Goal: Information Seeking & Learning: Learn about a topic

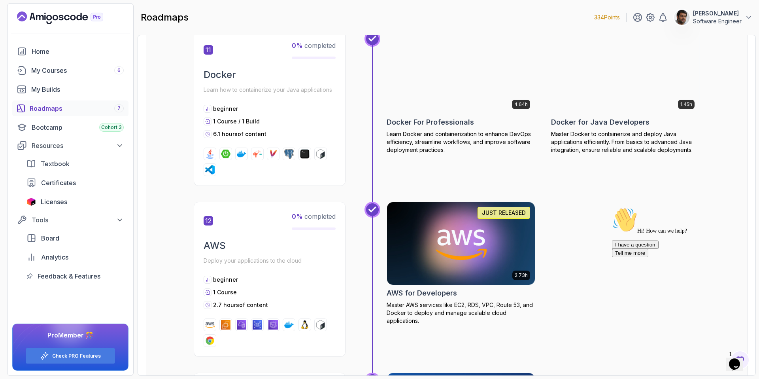
scroll to position [1814, 0]
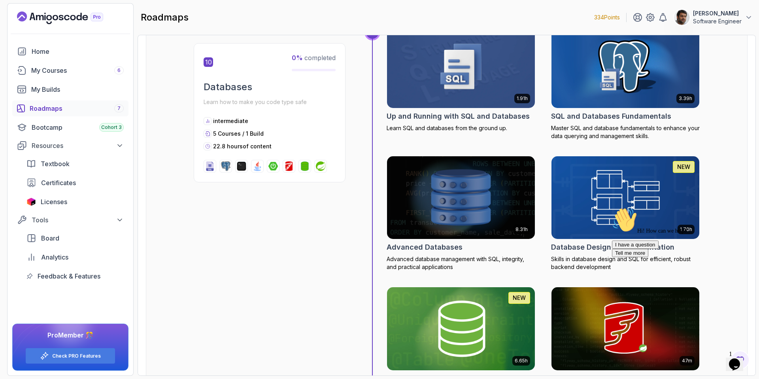
click at [59, 106] on div "Roadmaps 7" at bounding box center [77, 108] width 94 height 9
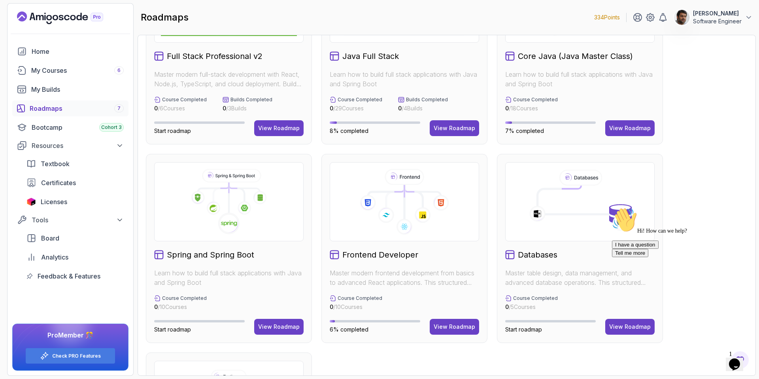
scroll to position [89, 0]
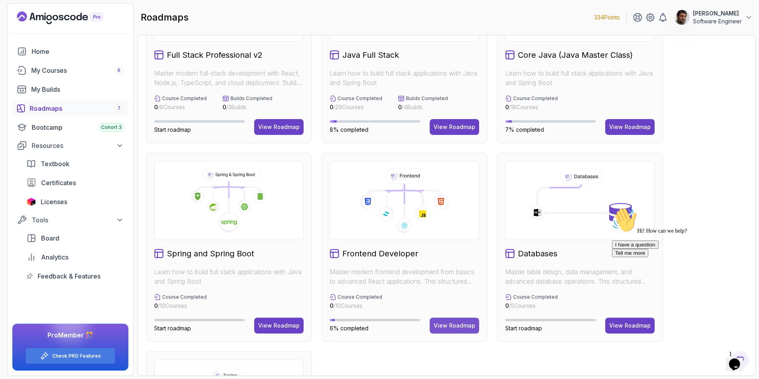
click at [460, 295] on div "View Roadmap" at bounding box center [455, 326] width 42 height 8
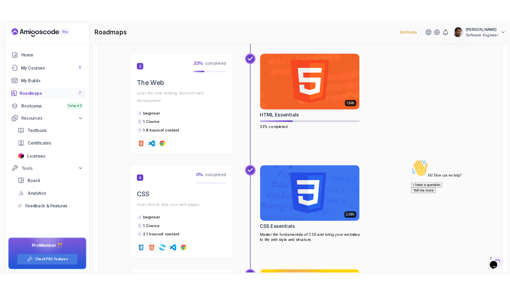
scroll to position [494, 0]
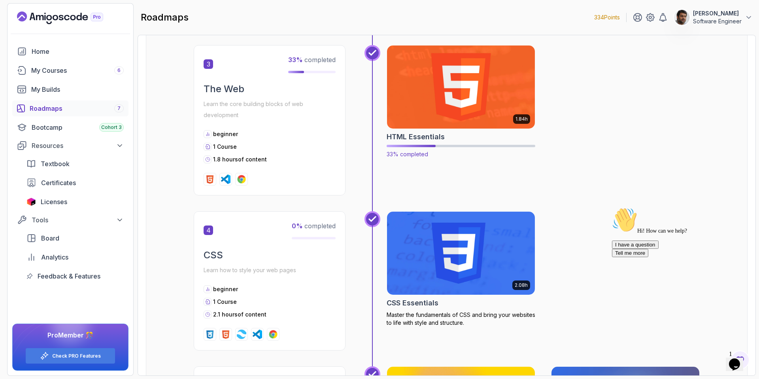
click at [431, 108] on img at bounding box center [461, 87] width 155 height 87
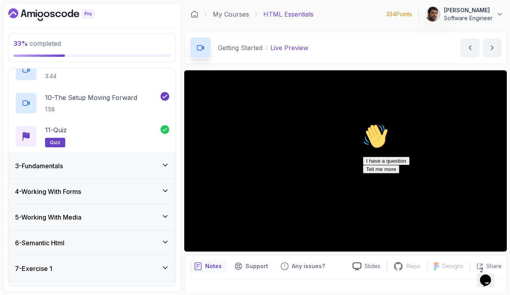
scroll to position [333, 0]
click at [101, 166] on div "3 - Fundamentals" at bounding box center [92, 165] width 154 height 9
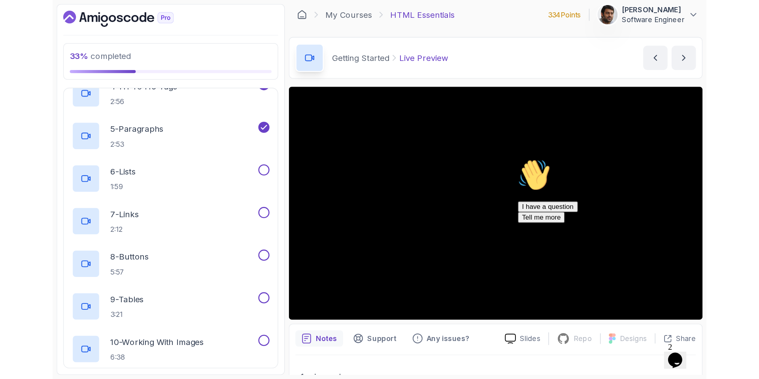
scroll to position [0, 0]
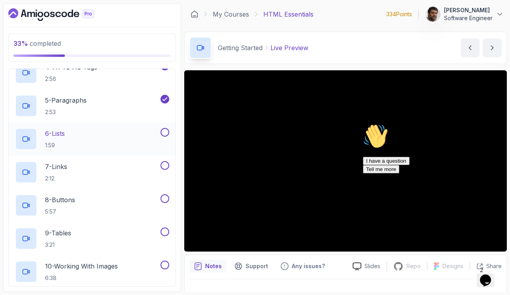
click at [91, 133] on div "6 - Lists 1:59" at bounding box center [87, 139] width 144 height 22
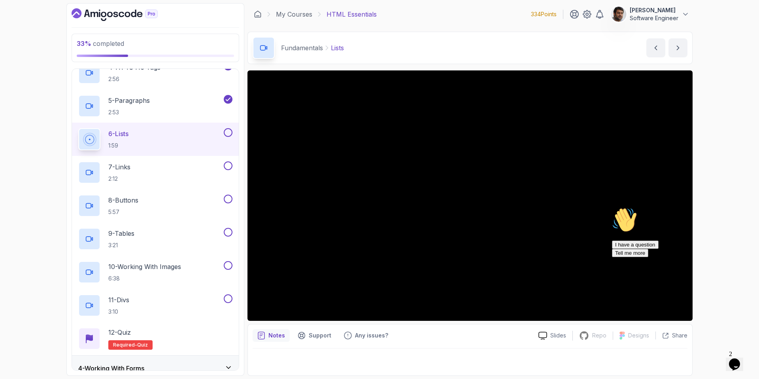
click at [510, 207] on icon "Chat attention grabber" at bounding box center [612, 207] width 0 height 0
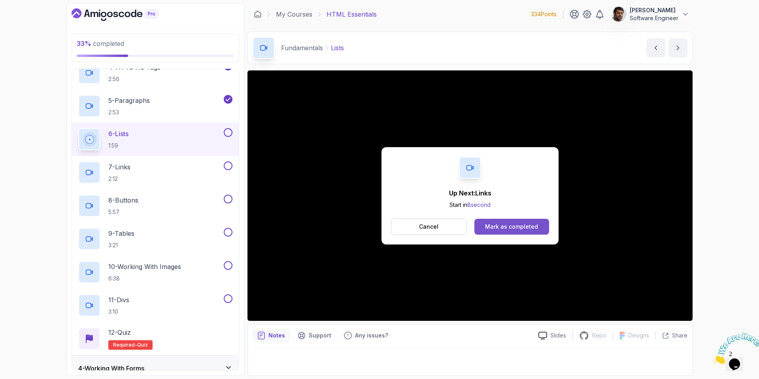
click at [510, 223] on div "Mark as completed" at bounding box center [511, 227] width 53 height 8
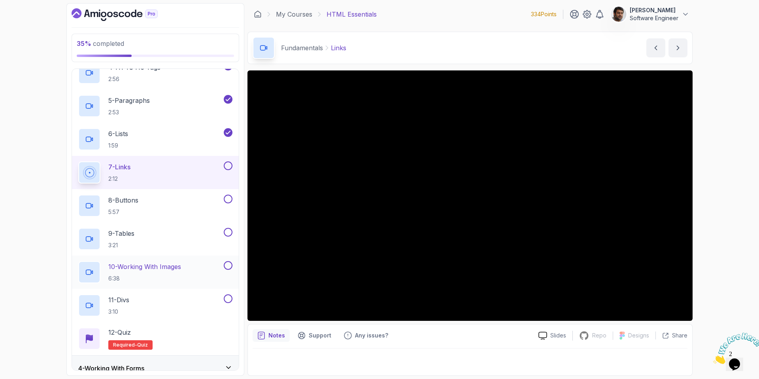
scroll to position [380, 0]
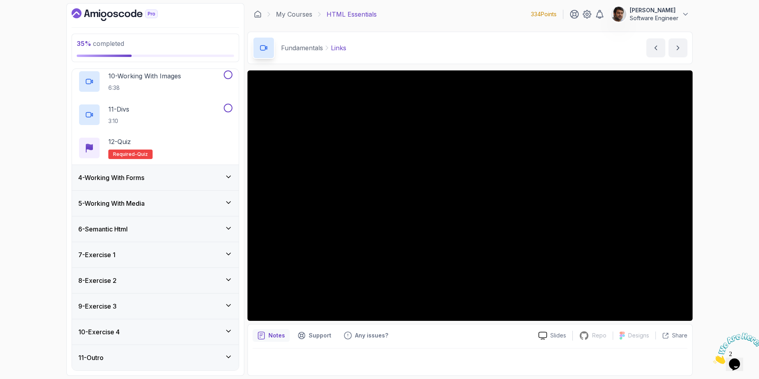
click at [198, 175] on div "4 - Working With Forms" at bounding box center [155, 177] width 154 height 9
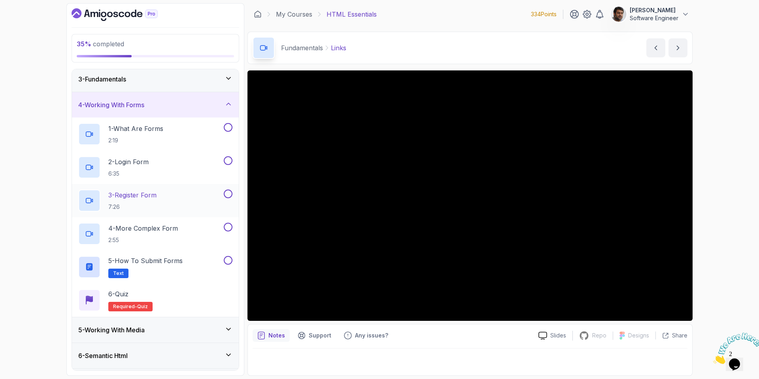
scroll to position [0, 0]
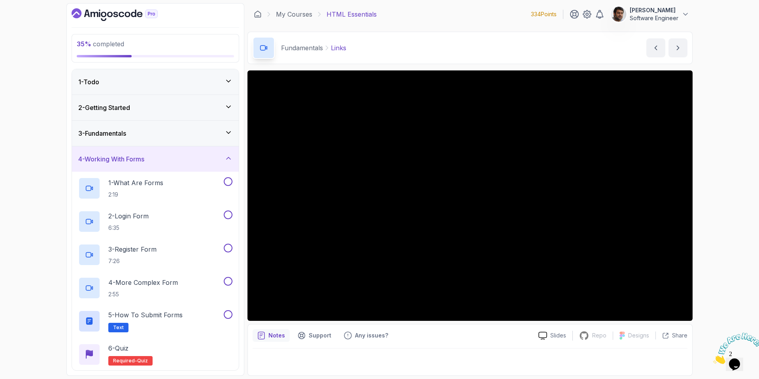
click at [199, 162] on div "4 - Working With Forms" at bounding box center [155, 158] width 154 height 9
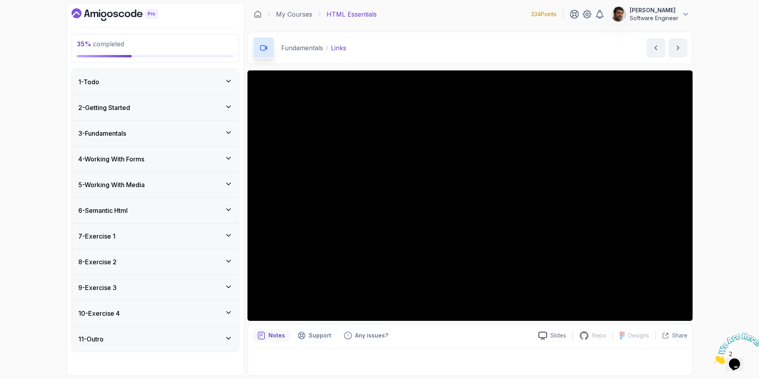
click at [173, 129] on div "3 - Fundamentals" at bounding box center [155, 133] width 154 height 9
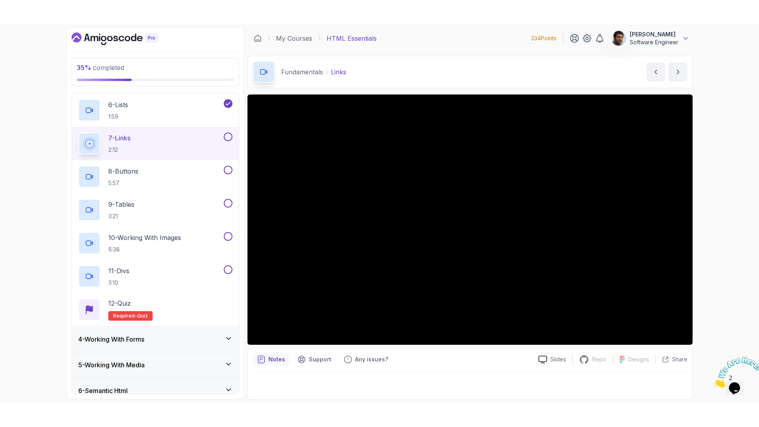
scroll to position [380, 0]
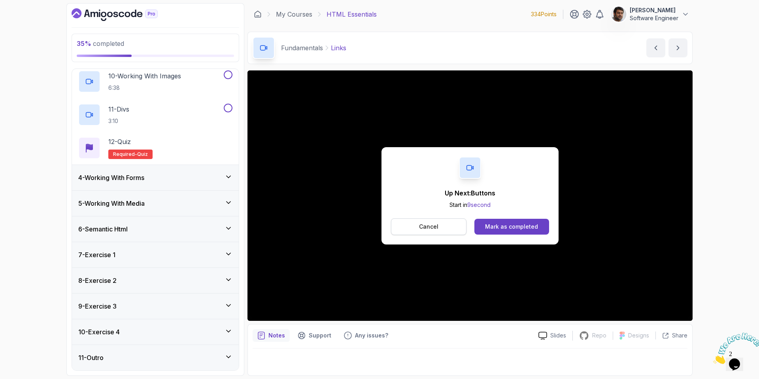
click at [453, 223] on button "Cancel" at bounding box center [429, 226] width 76 height 17
click at [510, 228] on div "Mark as completed" at bounding box center [511, 227] width 53 height 8
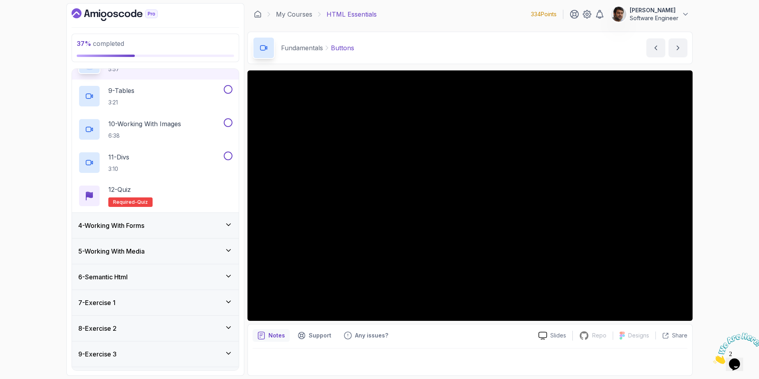
scroll to position [380, 0]
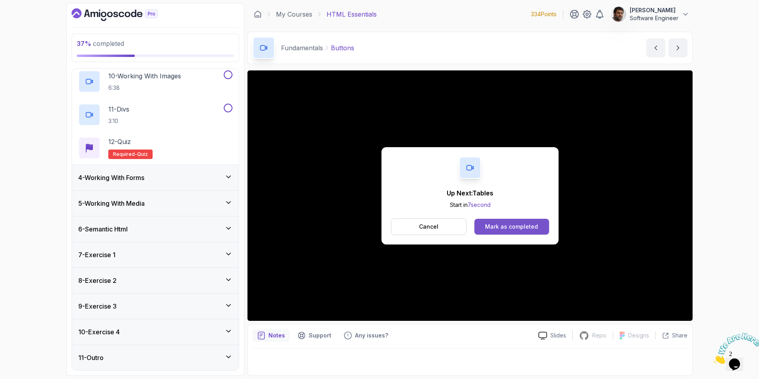
click at [510, 229] on div "Mark as completed" at bounding box center [511, 227] width 53 height 8
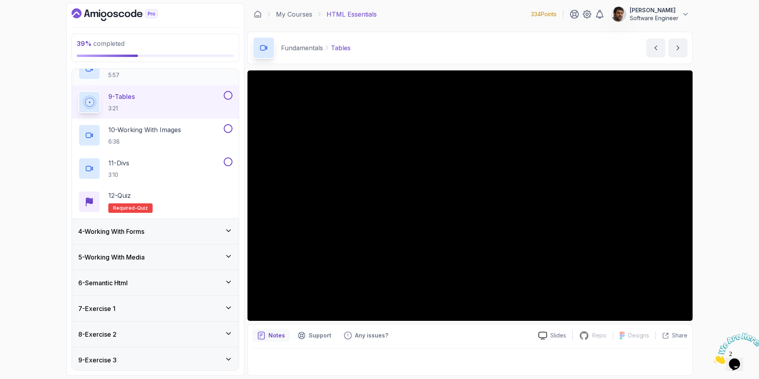
scroll to position [287, 0]
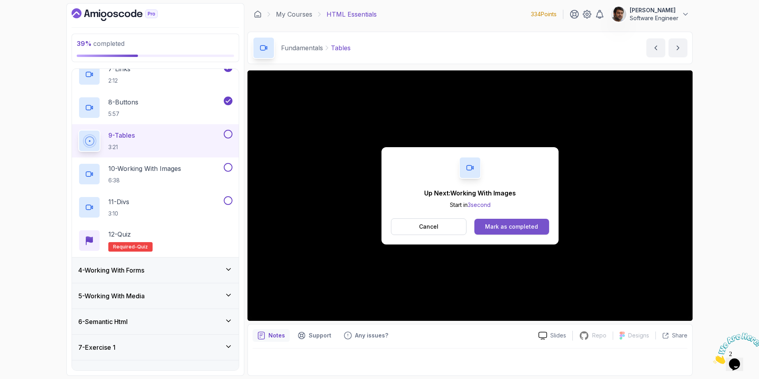
click at [510, 231] on button "Mark as completed" at bounding box center [512, 227] width 75 height 16
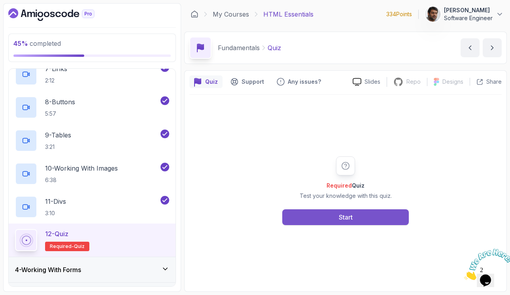
click at [365, 216] on button "Start" at bounding box center [345, 218] width 127 height 16
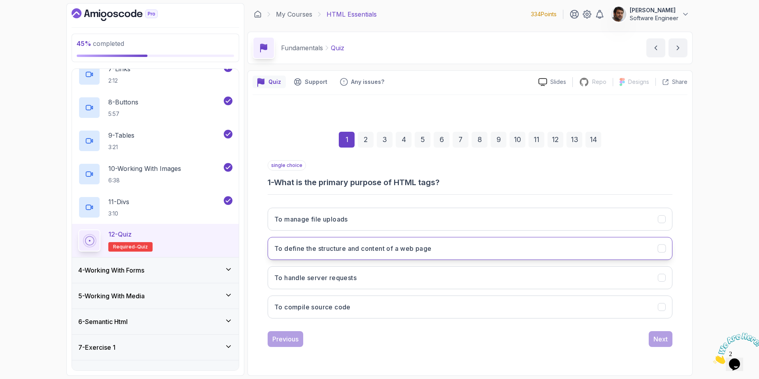
click at [421, 253] on h3 "To define the structure and content of a web page" at bounding box center [352, 248] width 157 height 9
click at [510, 295] on div "Next" at bounding box center [661, 338] width 14 height 9
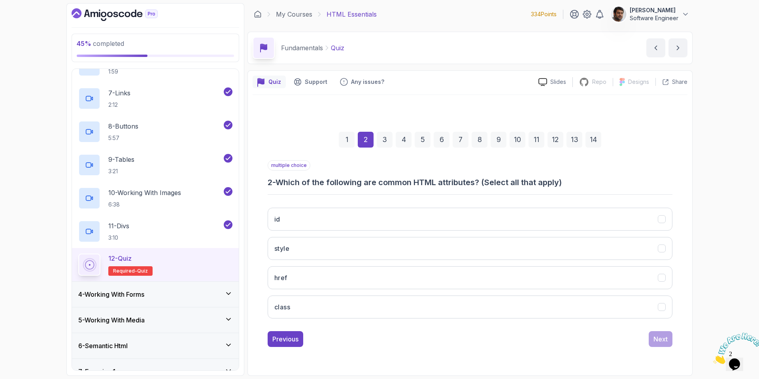
scroll to position [6, 0]
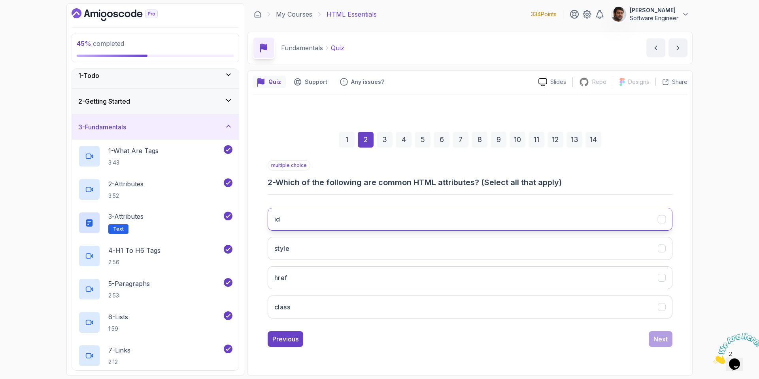
click at [510, 217] on icon "id" at bounding box center [662, 219] width 8 height 8
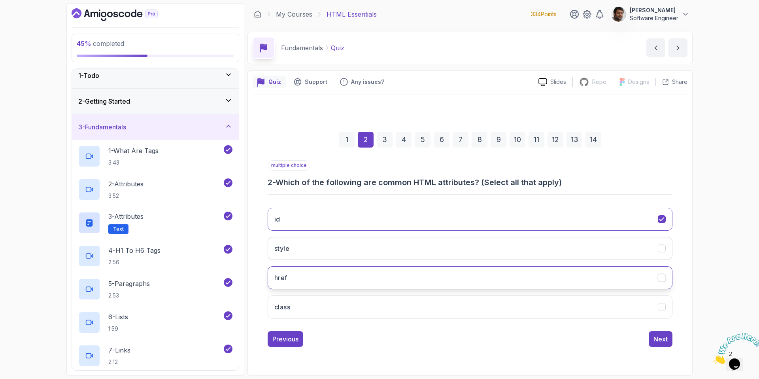
click at [510, 281] on icon "href" at bounding box center [662, 278] width 8 height 8
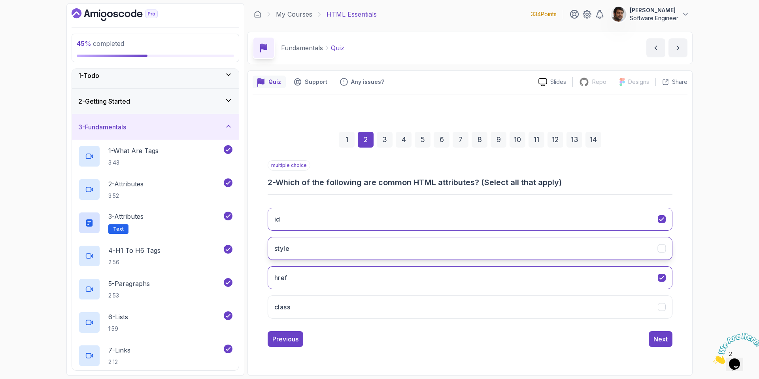
click at [510, 250] on icon "style" at bounding box center [662, 248] width 8 height 8
click at [510, 295] on icon "class" at bounding box center [662, 307] width 8 height 8
click at [510, 295] on div "Next" at bounding box center [661, 338] width 14 height 9
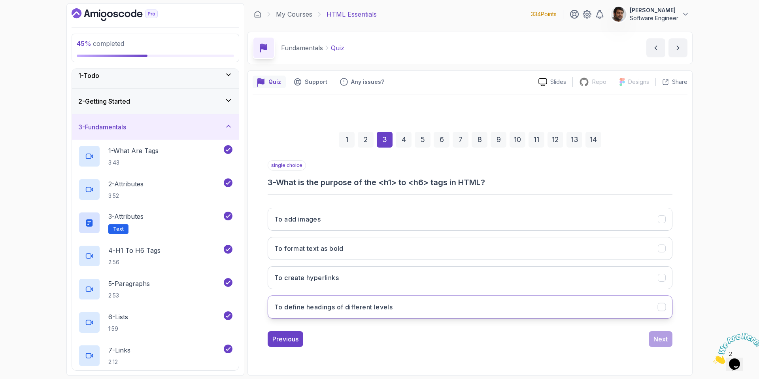
click at [350, 295] on button "To define headings of different levels" at bounding box center [470, 306] width 405 height 23
click at [510, 295] on div "Next" at bounding box center [661, 338] width 14 height 9
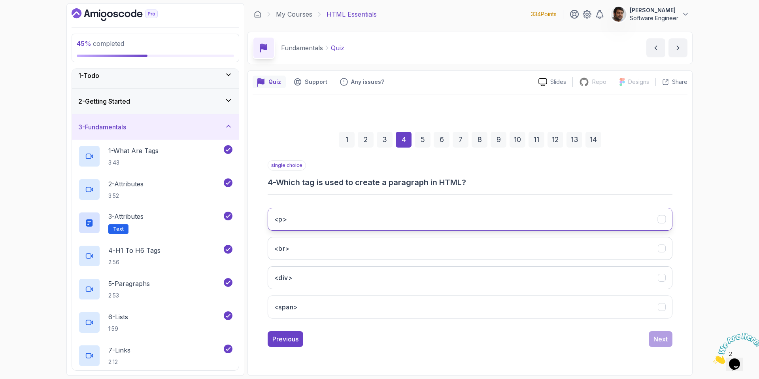
click at [301, 218] on button "<p>" at bounding box center [470, 219] width 405 height 23
click at [510, 295] on div "Next" at bounding box center [661, 338] width 14 height 9
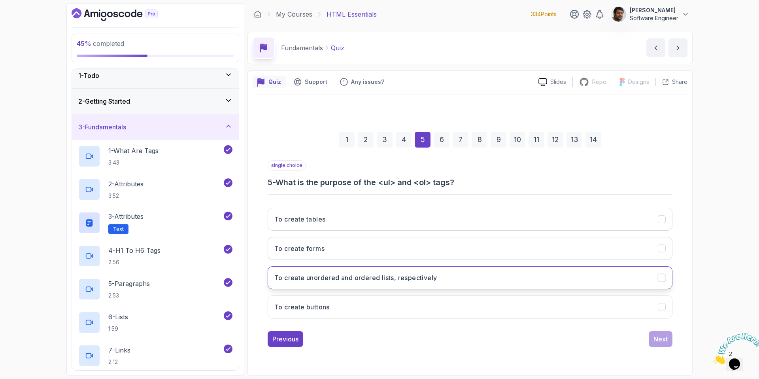
click at [356, 280] on h3 "To create unordered and ordered lists, respectively" at bounding box center [355, 277] width 163 height 9
click at [510, 295] on div "Next" at bounding box center [661, 338] width 14 height 9
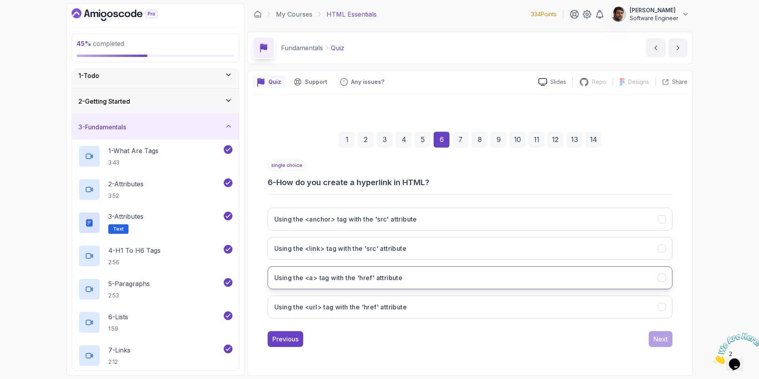
click at [342, 278] on h3 "Using the <a> tag with the 'href' attribute" at bounding box center [338, 277] width 128 height 9
click at [510, 295] on div "Next" at bounding box center [661, 338] width 14 height 9
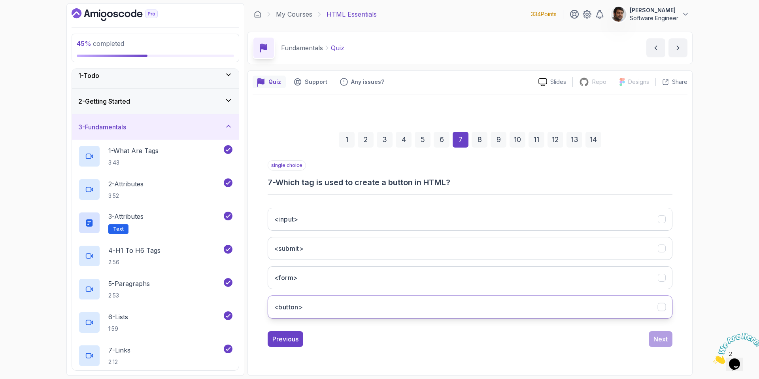
click at [305, 295] on button "<button>" at bounding box center [470, 306] width 405 height 23
click at [510, 295] on div "Next" at bounding box center [661, 338] width 14 height 9
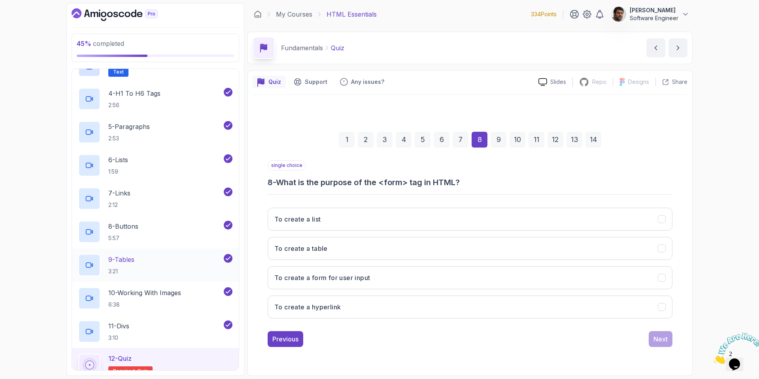
scroll to position [174, 0]
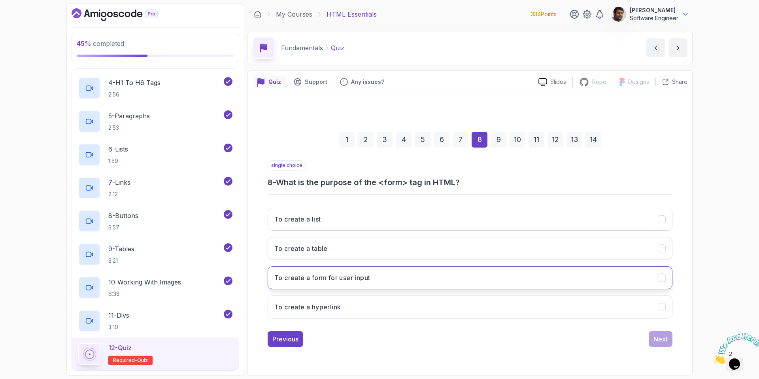
click at [348, 277] on h3 "To create a form for user input" at bounding box center [322, 277] width 96 height 9
click at [510, 295] on div "Next" at bounding box center [661, 338] width 14 height 9
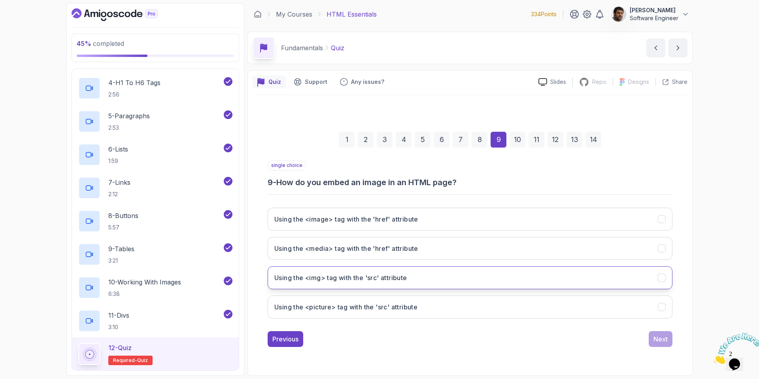
click at [337, 276] on h3 "Using the <img> tag with the 'src' attribute" at bounding box center [340, 277] width 133 height 9
click at [510, 295] on button "Next" at bounding box center [661, 339] width 24 height 16
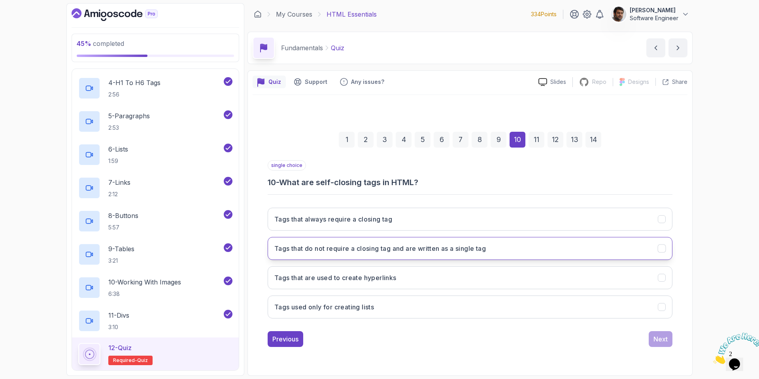
click at [344, 250] on h3 "Tags that do not require a closing tag and are written as a single tag" at bounding box center [380, 248] width 212 height 9
click at [510, 295] on div "Next" at bounding box center [661, 338] width 14 height 9
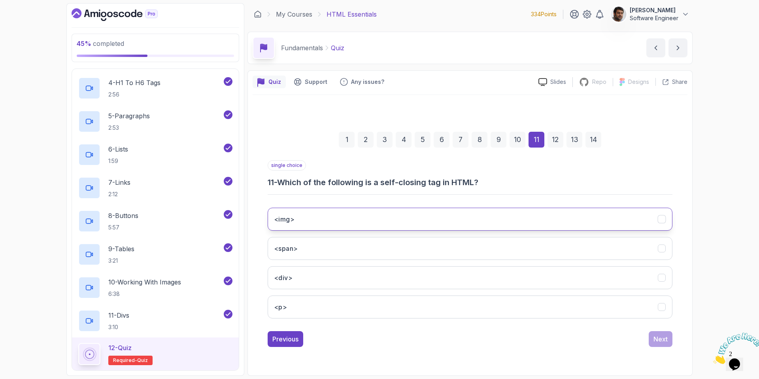
click at [321, 218] on button "<img>" at bounding box center [470, 219] width 405 height 23
click at [510, 295] on div "Next" at bounding box center [661, 338] width 14 height 9
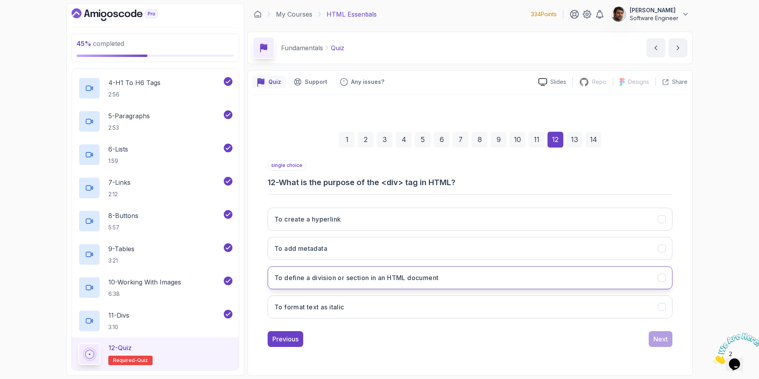
click at [366, 281] on h3 "To define a division or section in an HTML document" at bounding box center [356, 277] width 164 height 9
click at [510, 295] on div "Next" at bounding box center [661, 338] width 14 height 9
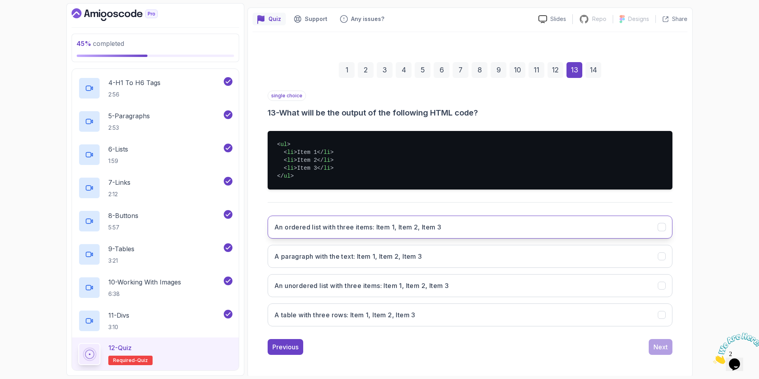
scroll to position [64, 0]
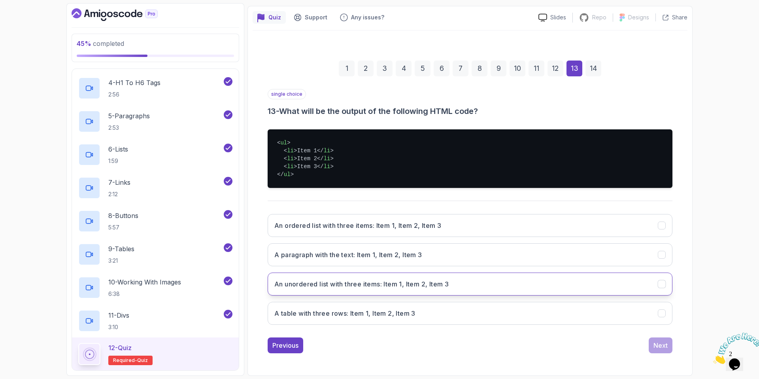
click at [341, 288] on h3 "An unordered list with three items: Item 1, Item 2, Item 3" at bounding box center [361, 283] width 174 height 9
click at [510, 295] on button "Next" at bounding box center [661, 345] width 24 height 16
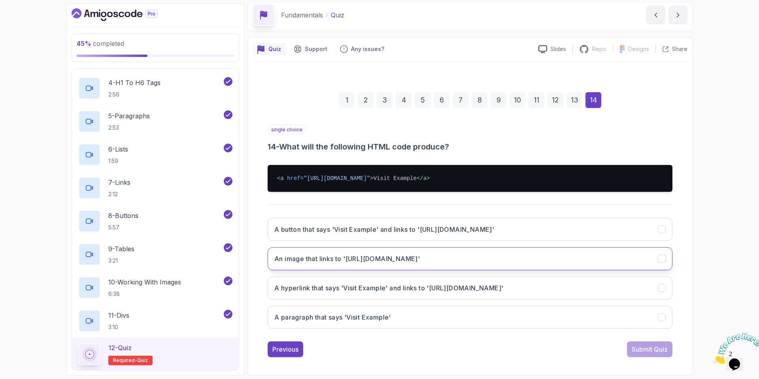
scroll to position [33, 0]
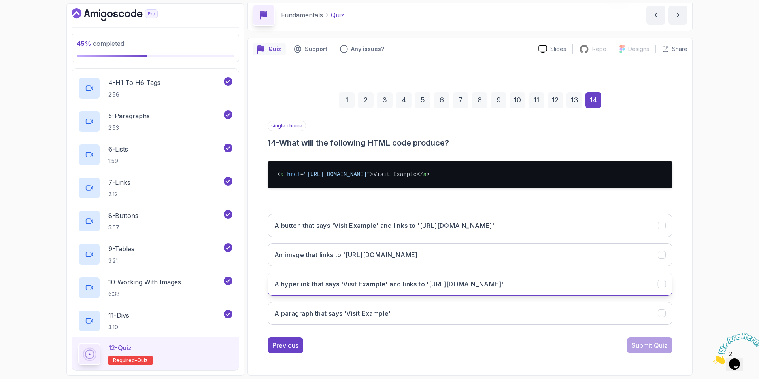
click at [331, 283] on h3 "A hyperlink that says 'Visit Example' and links to '[URL][DOMAIN_NAME]'" at bounding box center [388, 283] width 229 height 9
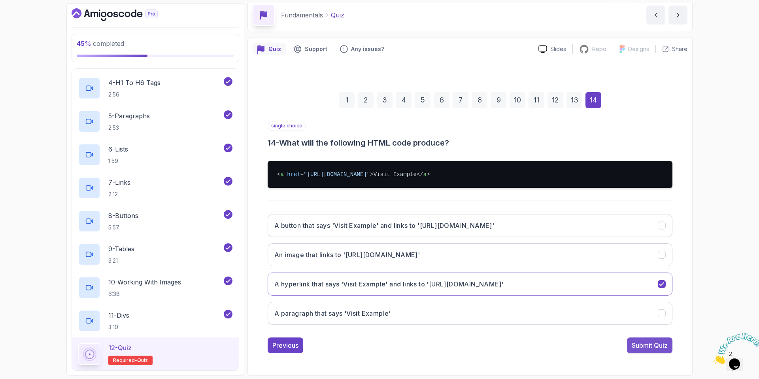
click at [510, 295] on div "Submit Quiz" at bounding box center [650, 345] width 36 height 9
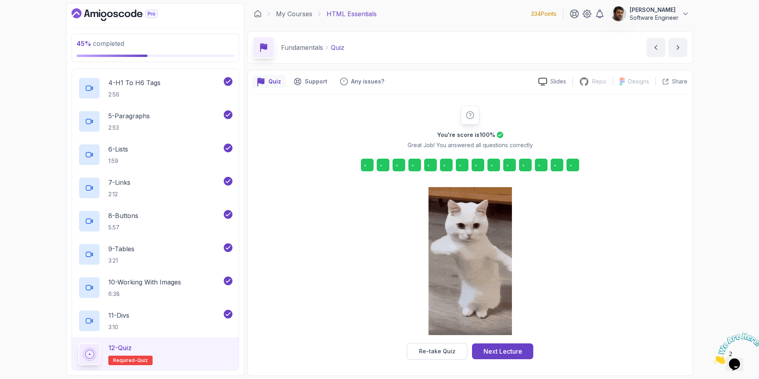
scroll to position [0, 0]
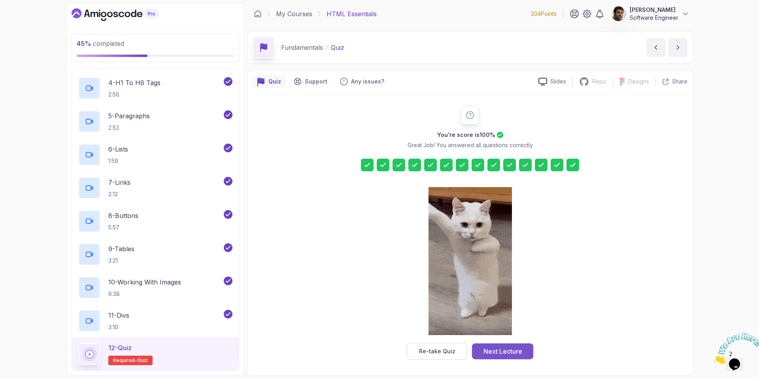
click at [506, 295] on div "Next Lecture" at bounding box center [503, 350] width 39 height 9
